Goal: Information Seeking & Learning: Learn about a topic

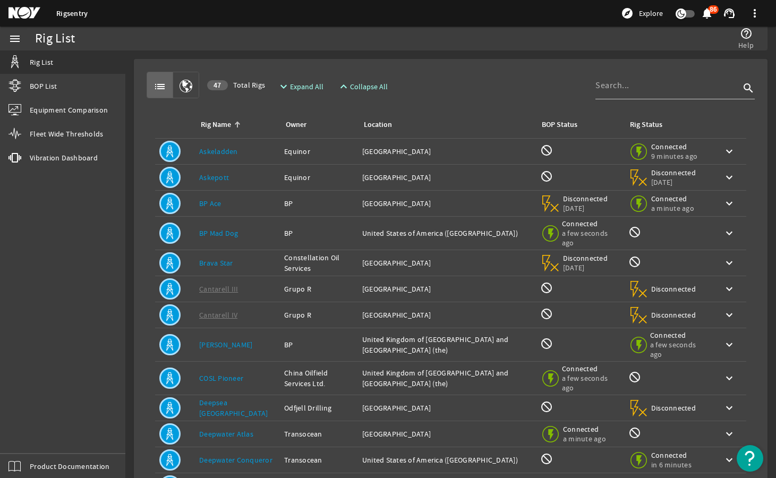
click at [752, 461] on img "Open Resource Center" at bounding box center [750, 458] width 27 height 27
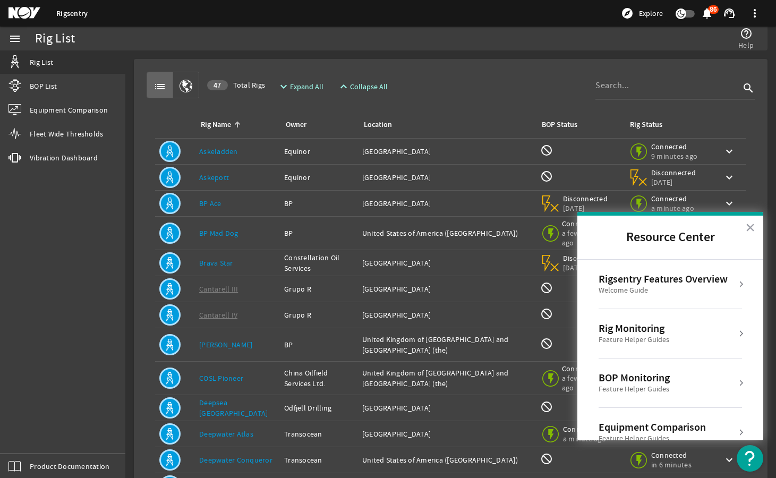
click at [705, 281] on div "Rigsentry Features Overview" at bounding box center [663, 279] width 129 height 13
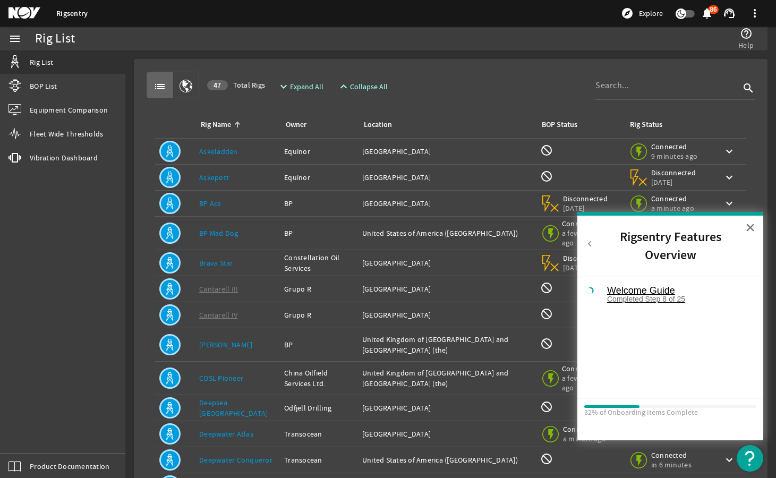
click at [652, 287] on div "Welcome Guide" at bounding box center [678, 291] width 142 height 10
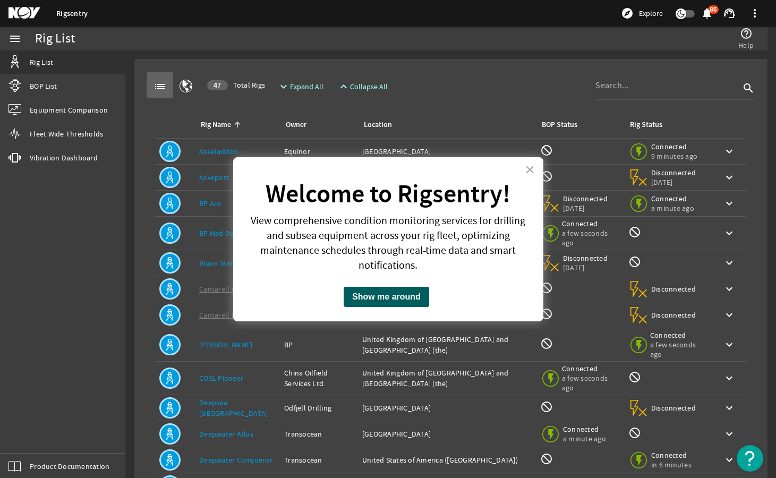
click at [408, 296] on button "Show me around" at bounding box center [387, 297] width 86 height 20
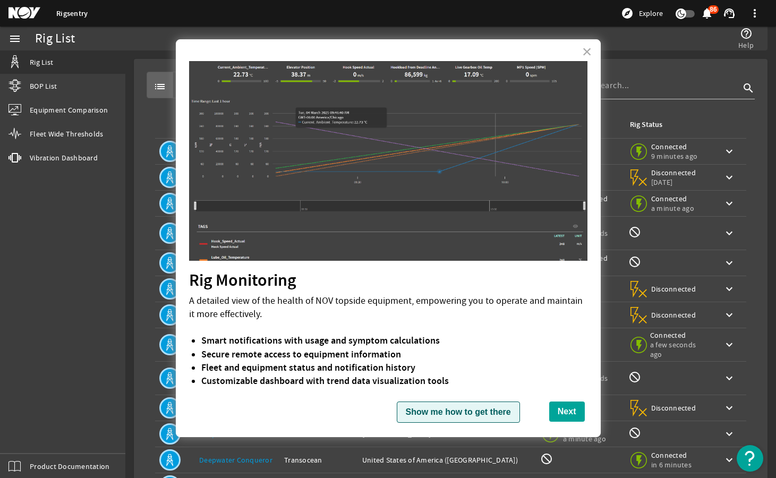
click at [480, 418] on button "Show me how to get there" at bounding box center [458, 412] width 123 height 21
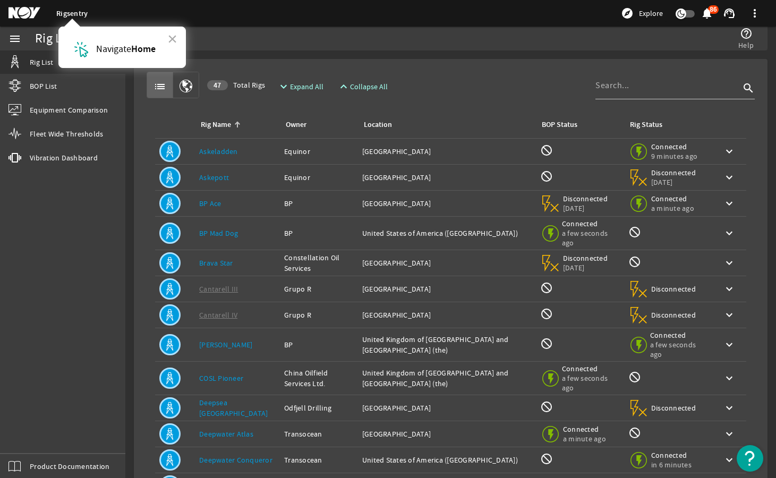
click at [75, 12] on link "Rigsentry" at bounding box center [71, 13] width 31 height 10
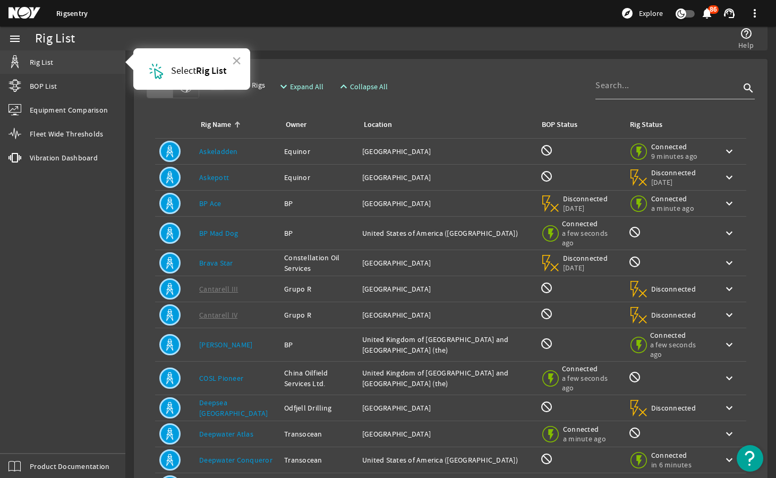
click at [61, 63] on link "Rig List" at bounding box center [62, 61] width 125 height 23
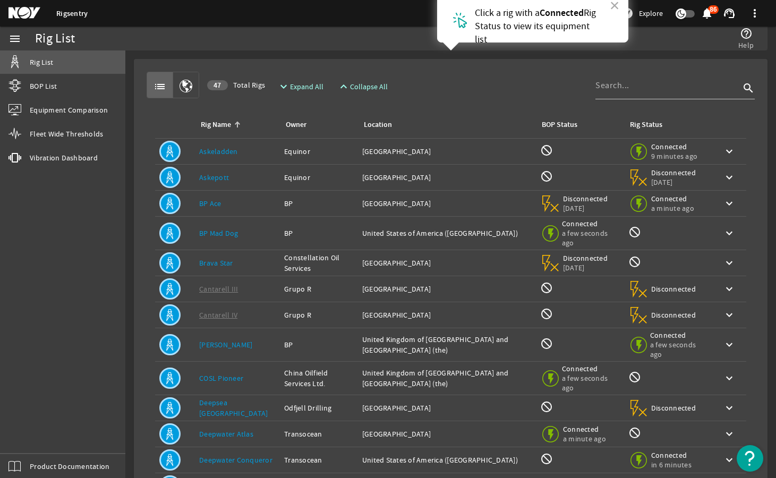
scroll to position [61, 0]
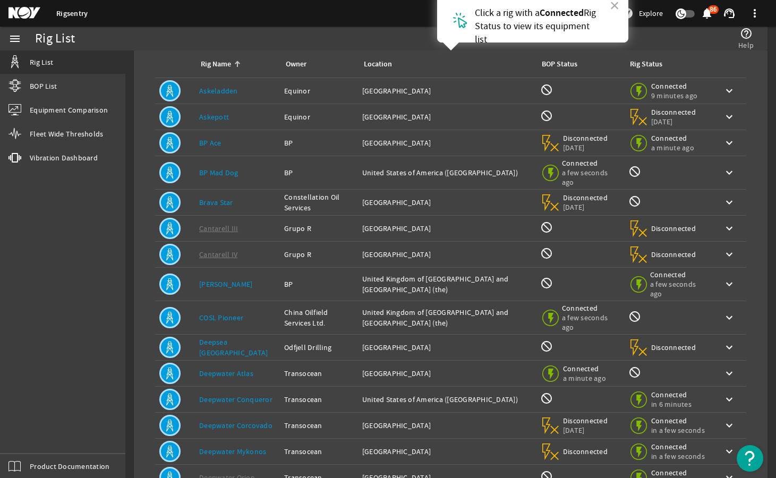
click at [510, 22] on span "Rig Status to view its equipment list" at bounding box center [536, 26] width 123 height 39
click at [457, 96] on div "Location: [GEOGRAPHIC_DATA]" at bounding box center [446, 91] width 169 height 11
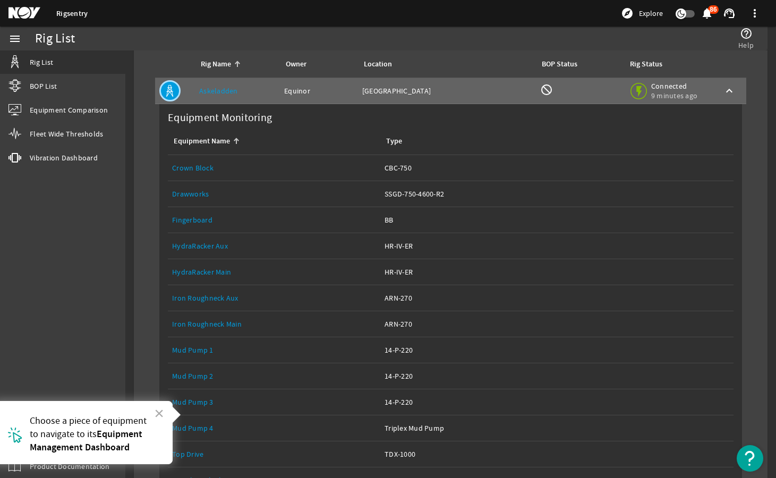
click at [239, 407] on link "Equipment Name: Mud Pump 3" at bounding box center [274, 401] width 204 height 25
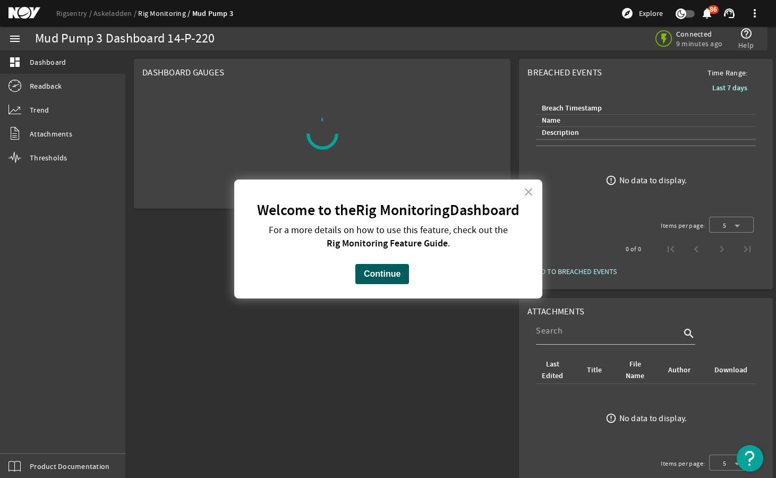
click at [398, 275] on button "Continue" at bounding box center [382, 274] width 54 height 20
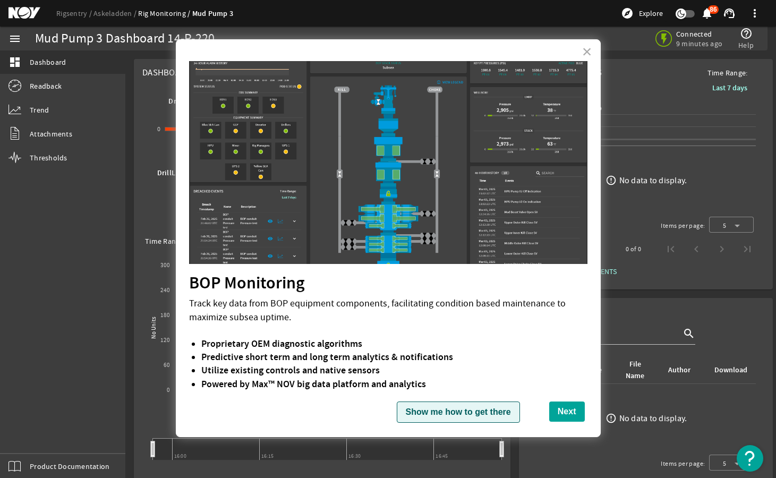
click at [488, 416] on button "Show me how to get there" at bounding box center [458, 412] width 123 height 21
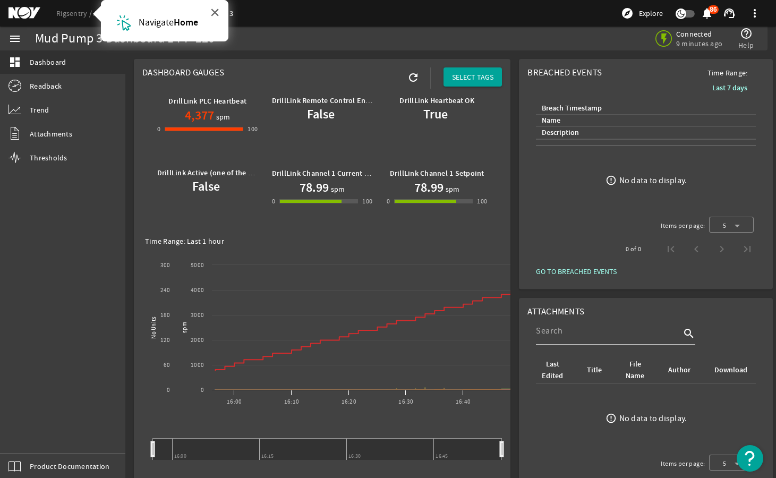
click at [215, 14] on button "×" at bounding box center [215, 12] width 10 height 17
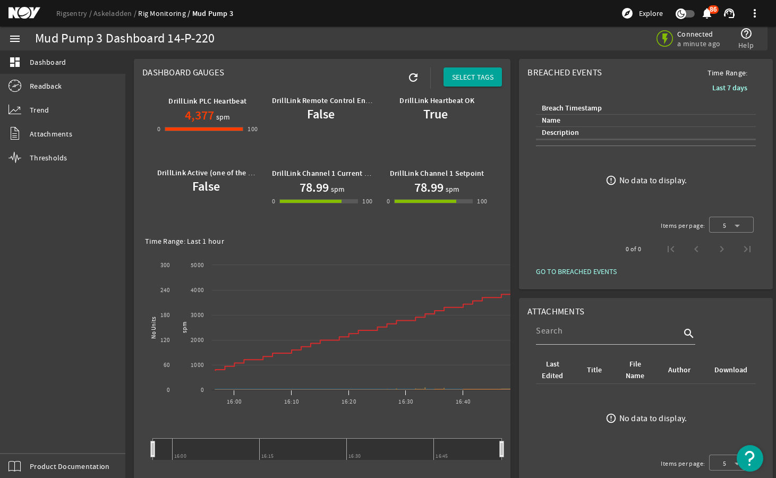
click at [754, 455] on img "Open Resource Center" at bounding box center [750, 458] width 27 height 27
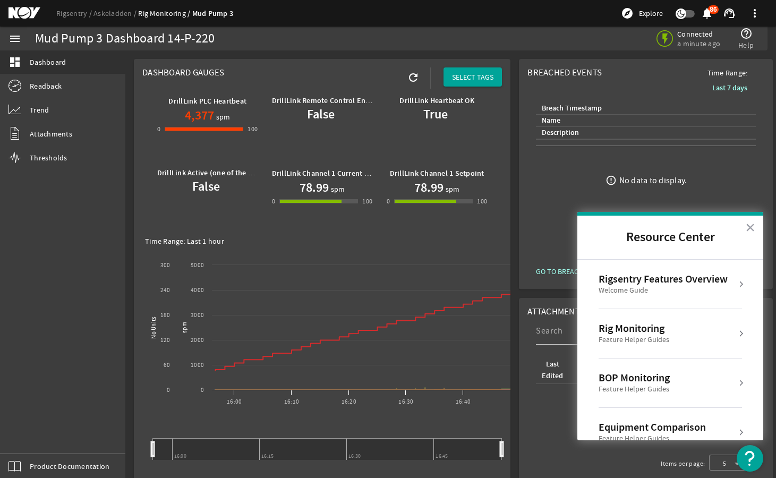
click at [658, 331] on div "Rig Monitoring" at bounding box center [634, 328] width 71 height 13
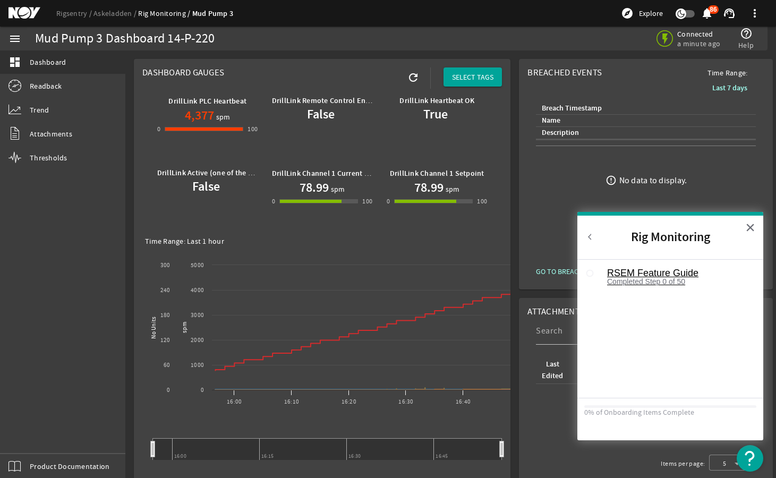
click at [658, 269] on div "RSEM Feature Guide" at bounding box center [678, 273] width 142 height 10
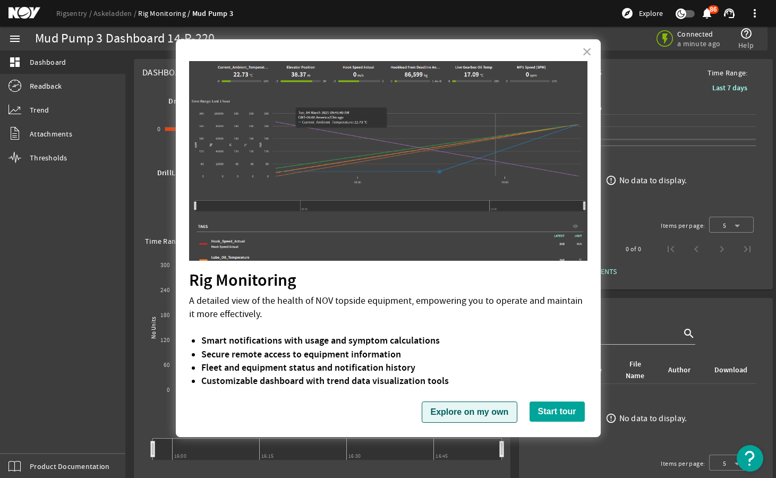
click at [451, 416] on button "Explore on my own" at bounding box center [470, 412] width 96 height 21
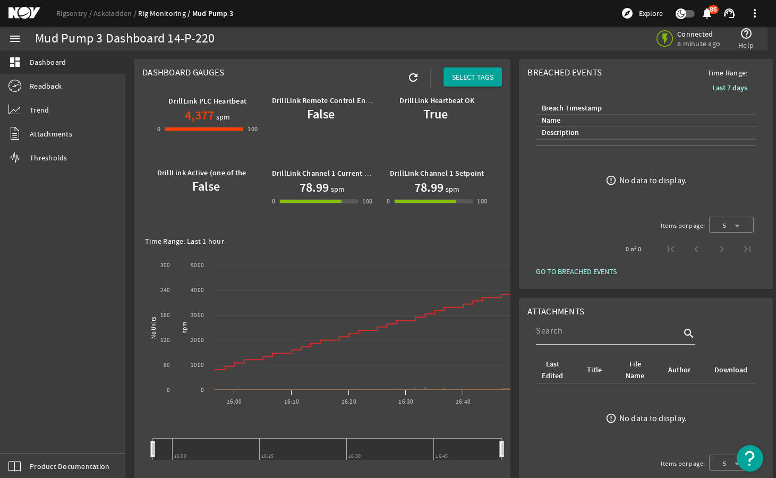
click at [536, 410] on ds-error-state "error_outline No data to display." at bounding box center [645, 418] width 237 height 69
click at [527, 408] on mat-card "Attachments search Last Edited Title File Name Author Download error_outline No…" at bounding box center [646, 412] width 254 height 229
click at [753, 462] on img "Open Resource Center" at bounding box center [750, 458] width 27 height 27
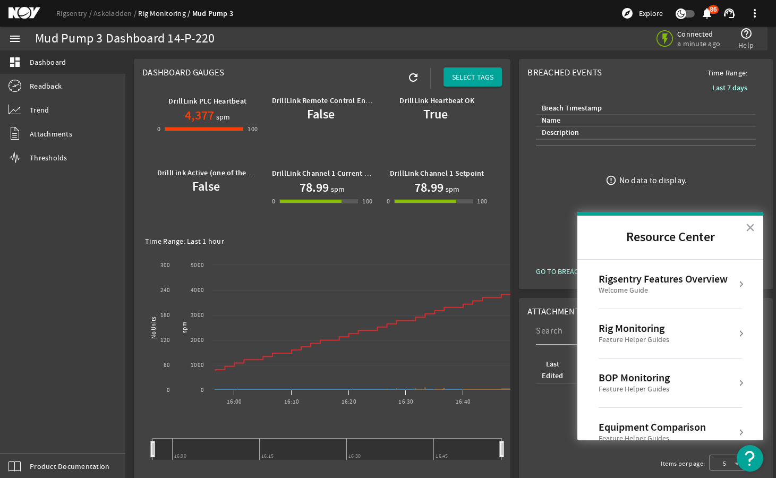
click at [686, 393] on div "BOP Monitoring Feature Helper Guides" at bounding box center [670, 382] width 143 height 23
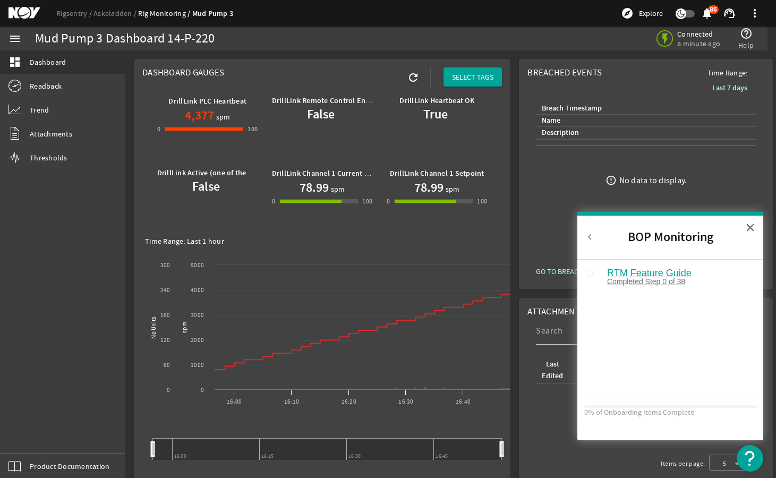
click at [661, 280] on div "Completed Step 0 of 38" at bounding box center [678, 281] width 142 height 7
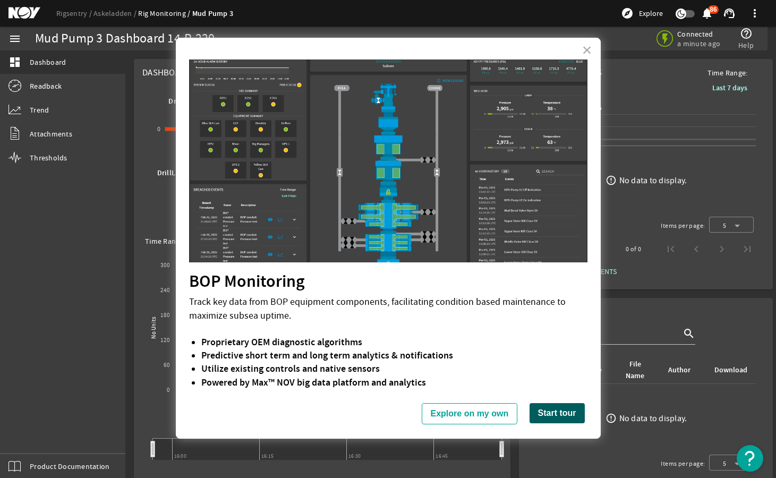
click at [546, 419] on button "Start tour" at bounding box center [557, 413] width 55 height 20
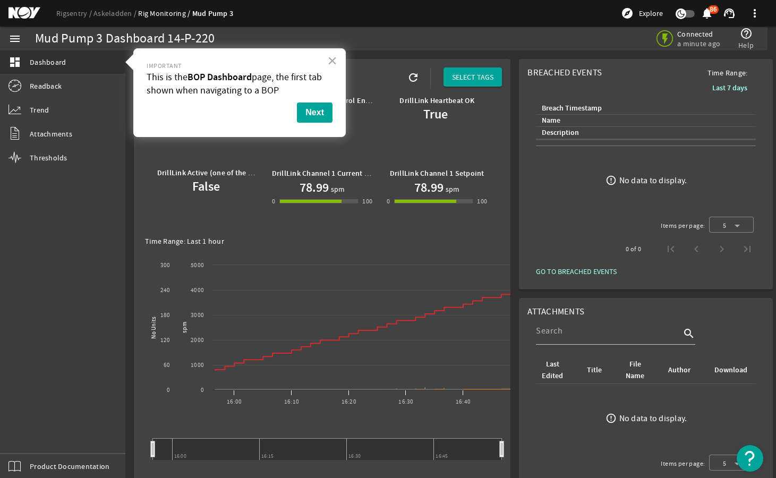
click at [755, 452] on img "Open Resource Center" at bounding box center [750, 458] width 27 height 27
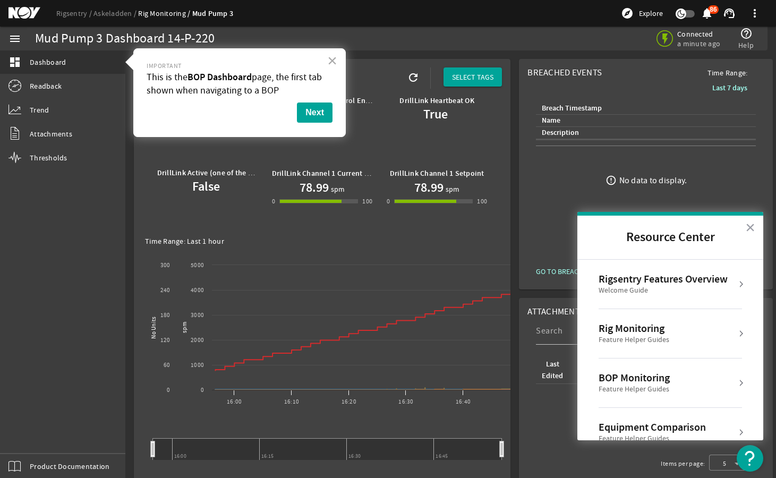
click at [685, 377] on div "BOP Monitoring Feature Helper Guides" at bounding box center [670, 382] width 143 height 23
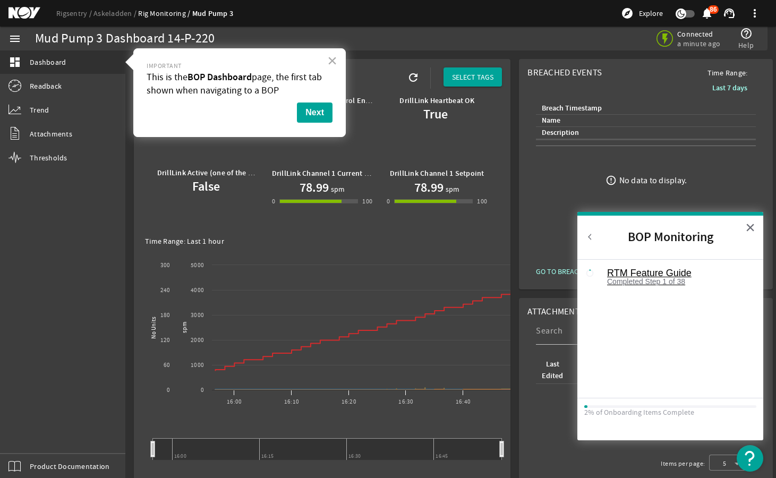
click at [628, 270] on div "RTM Feature Guide" at bounding box center [678, 273] width 142 height 10
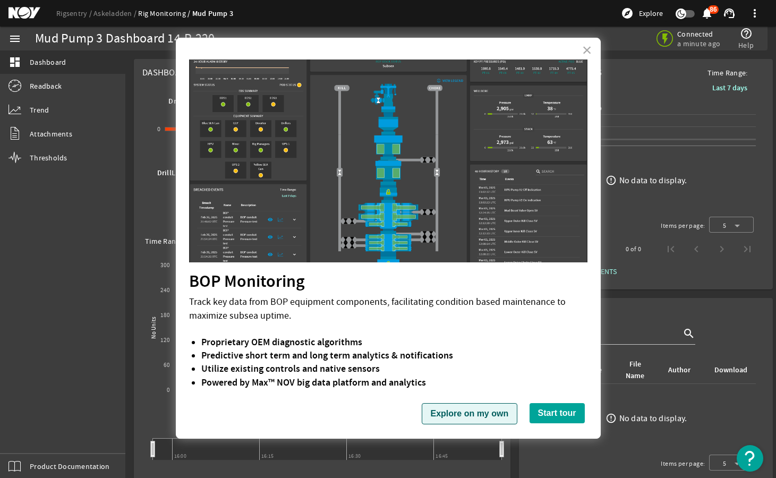
click at [476, 414] on button "Explore on my own" at bounding box center [470, 413] width 96 height 21
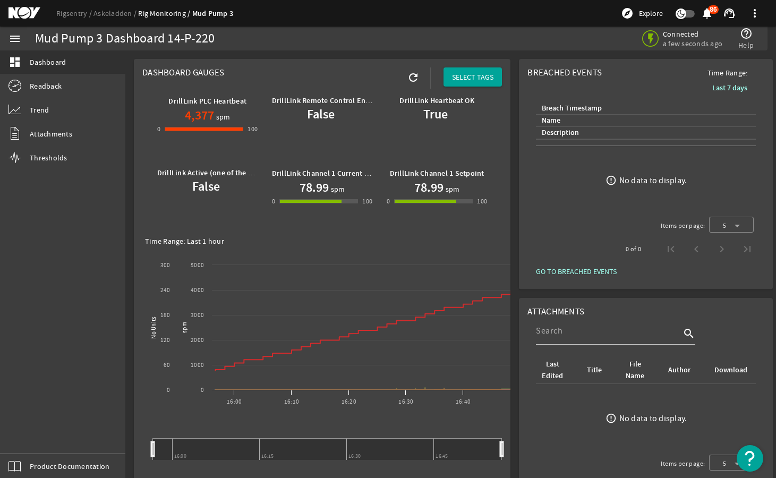
click at [750, 453] on img "Open Resource Center" at bounding box center [750, 458] width 27 height 27
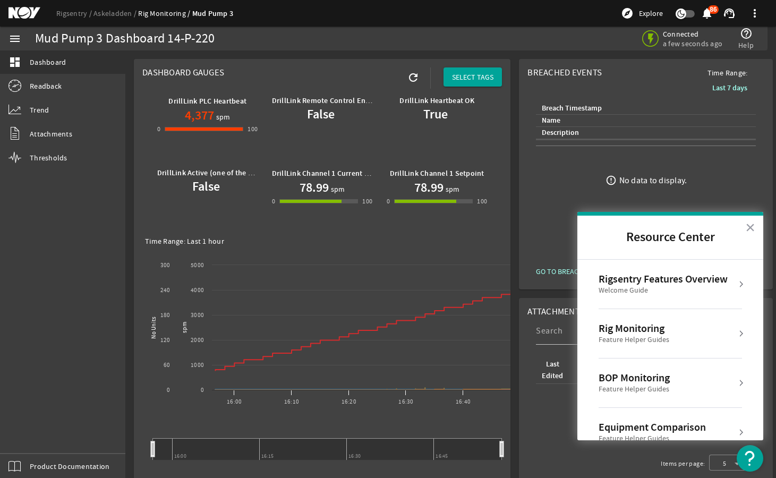
click at [683, 275] on div "Rigsentry Features Overview" at bounding box center [663, 279] width 129 height 13
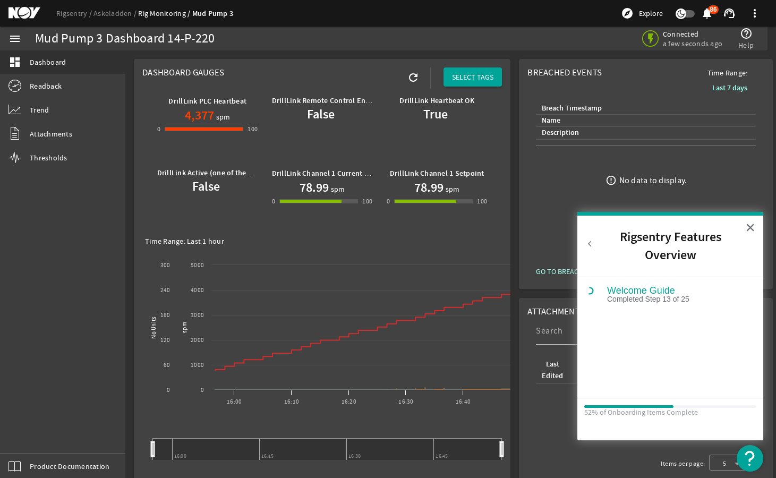
click at [534, 193] on ds-error-state "error_outline No data to display." at bounding box center [645, 180] width 237 height 69
